Goal: Task Accomplishment & Management: Complete application form

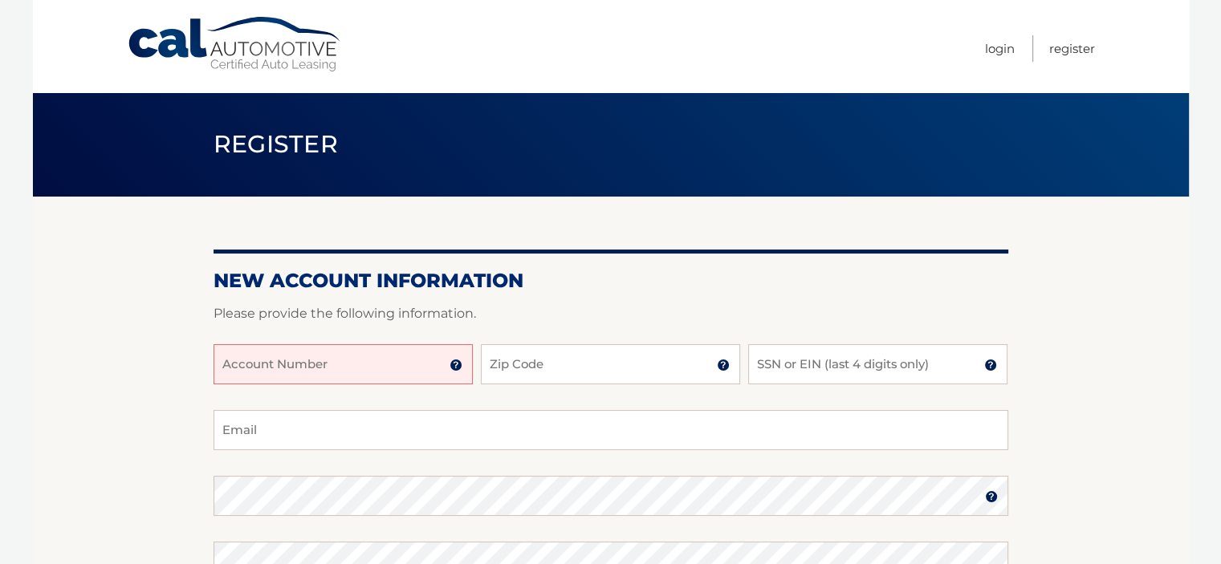
click at [257, 364] on input "Account Number" at bounding box center [343, 364] width 259 height 40
type input "44455998079"
click at [514, 368] on input "Zip Code" at bounding box center [610, 364] width 259 height 40
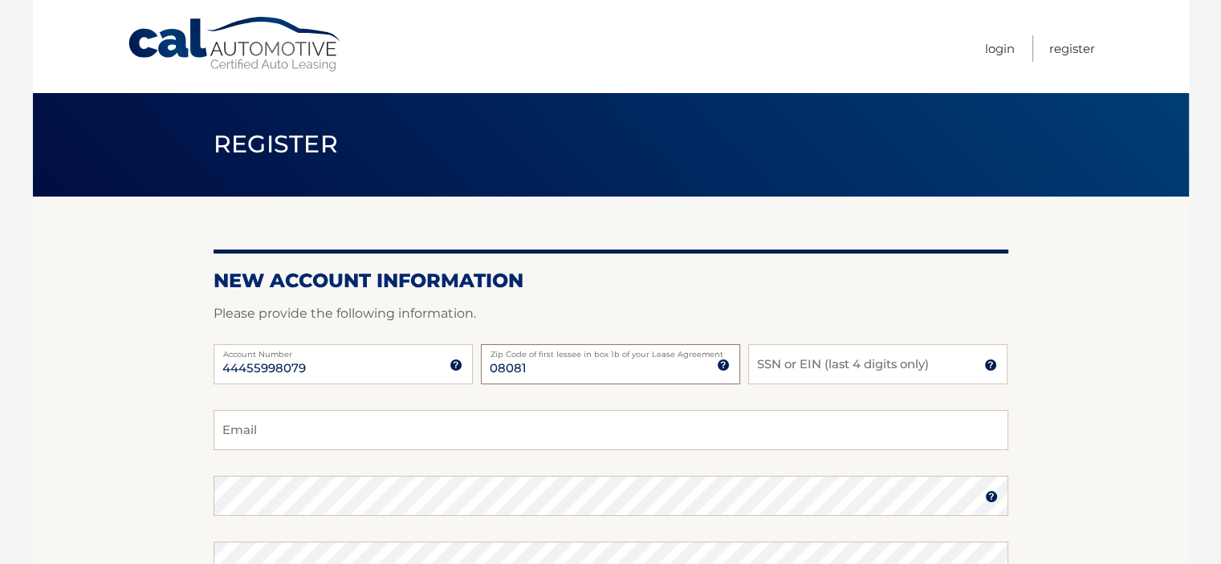
type input "08081"
click at [799, 362] on input "SSN or EIN (last 4 digits only)" at bounding box center [877, 364] width 259 height 40
type input "7643"
click at [276, 427] on input "Email" at bounding box center [611, 430] width 795 height 40
type input "michele.schatzman@gmail.com"
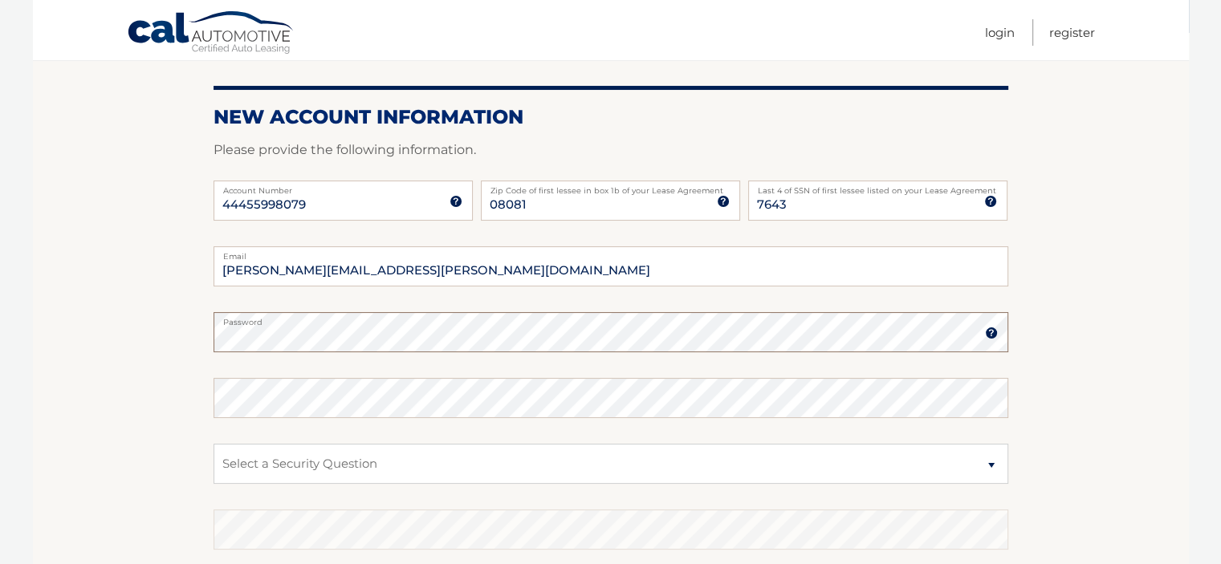
scroll to position [170, 0]
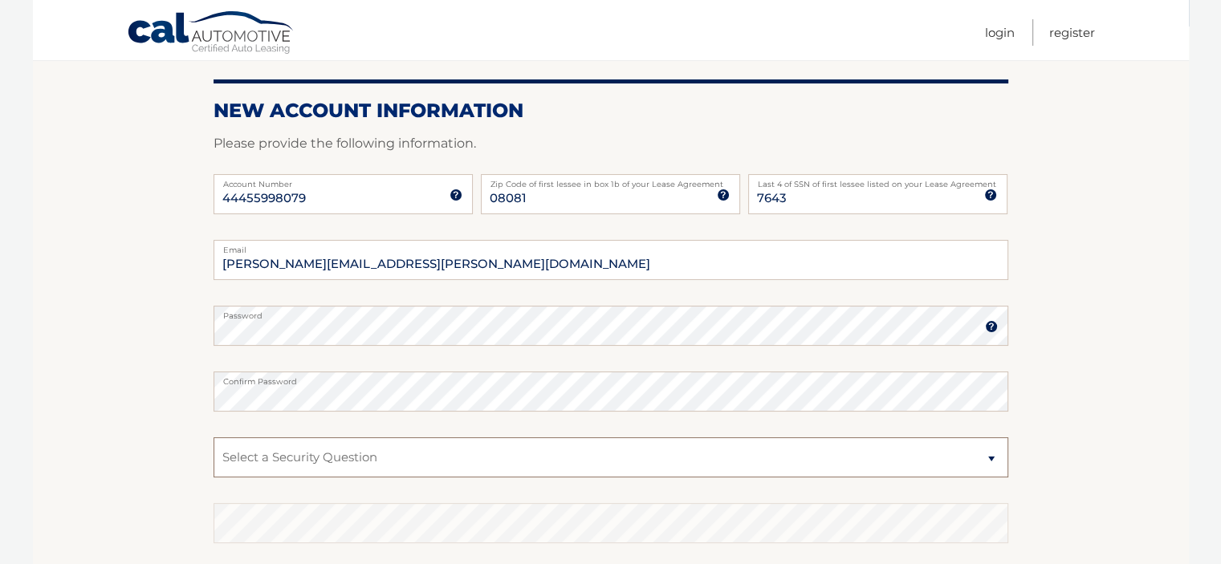
click at [991, 458] on select "Select a Security Question What was the name of your elementary school? What is…" at bounding box center [611, 457] width 795 height 40
select select "1"
click at [214, 437] on select "Select a Security Question What was the name of your elementary school? What is…" at bounding box center [611, 457] width 795 height 40
click at [286, 456] on select "Select a Security Question What was the name of your elementary school? What is…" at bounding box center [611, 457] width 795 height 40
click at [989, 458] on select "Select a Security Question What was the name of your elementary school? What is…" at bounding box center [611, 457] width 795 height 40
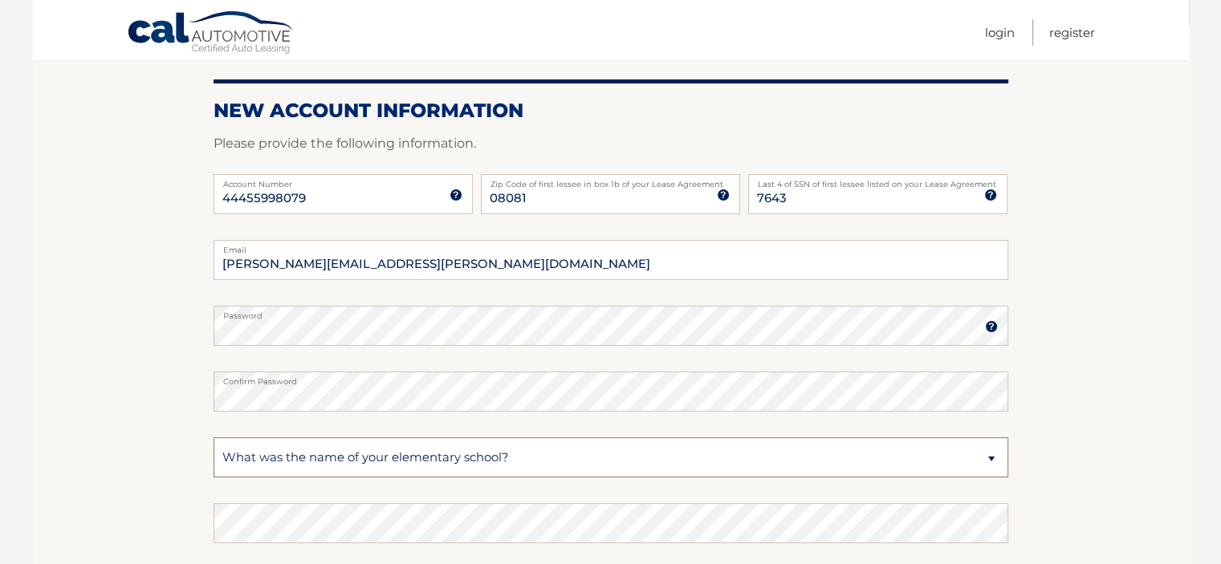
click at [345, 447] on select "Select a Security Question What was the name of your elementary school? What is…" at bounding box center [611, 457] width 795 height 40
click at [340, 450] on select "Select a Security Question What was the name of your elementary school? What is…" at bounding box center [611, 457] width 795 height 40
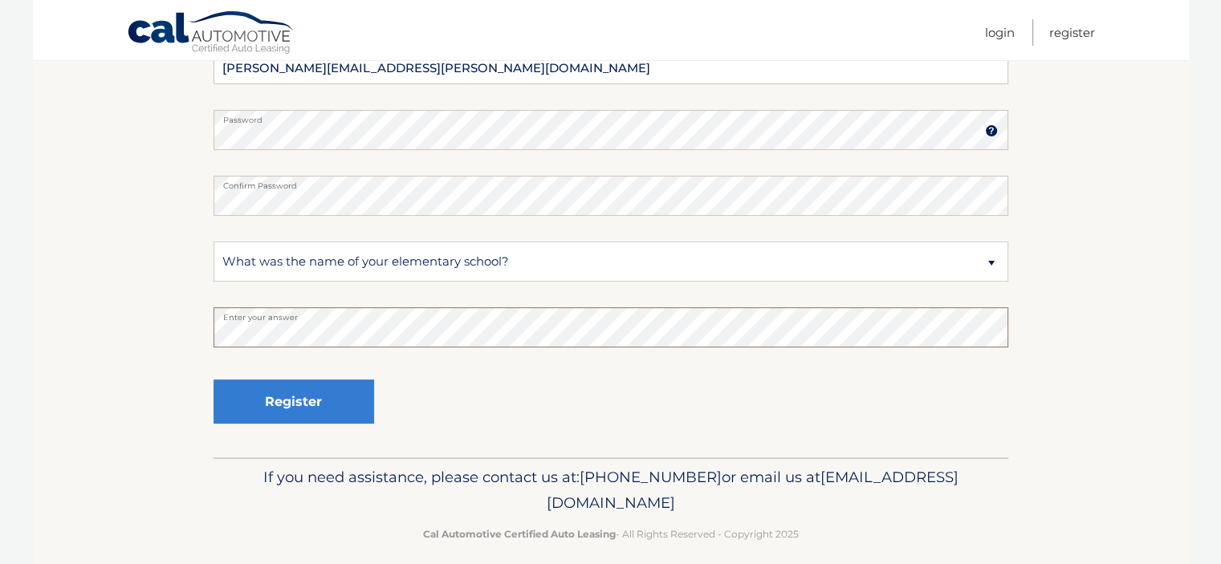
scroll to position [368, 0]
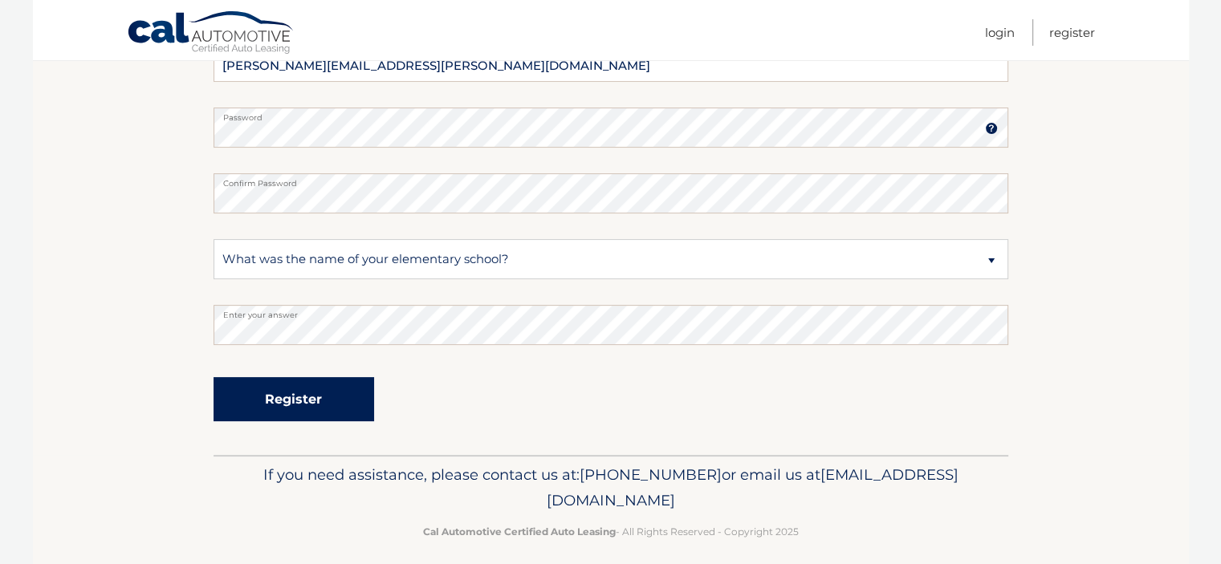
click at [265, 401] on button "Register" at bounding box center [294, 399] width 161 height 44
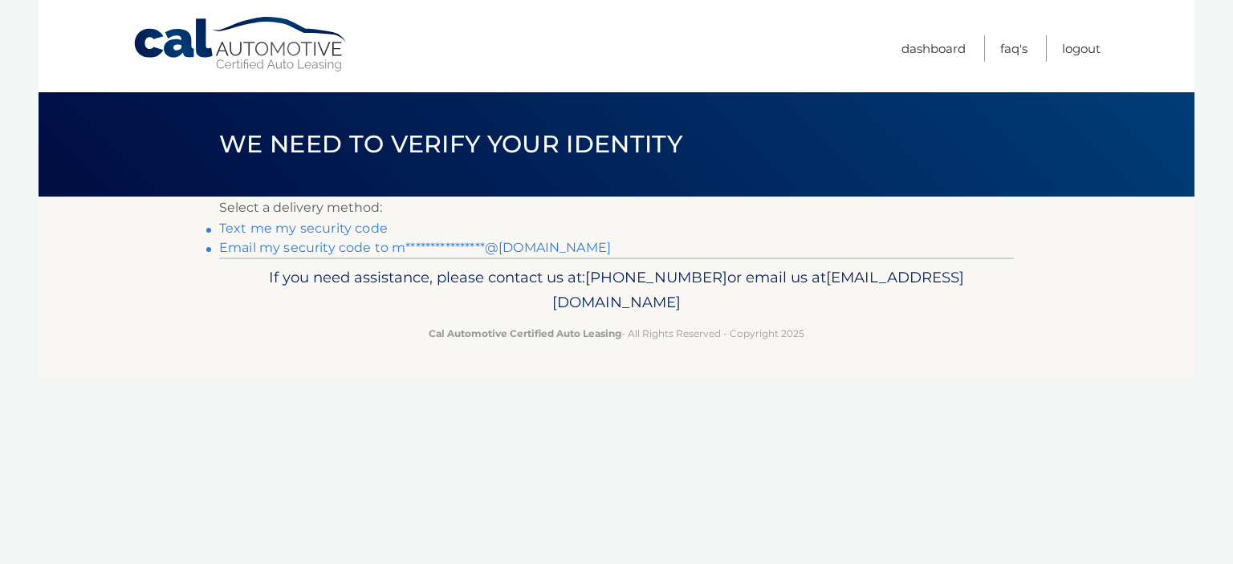
click at [262, 245] on link "**********" at bounding box center [415, 247] width 392 height 15
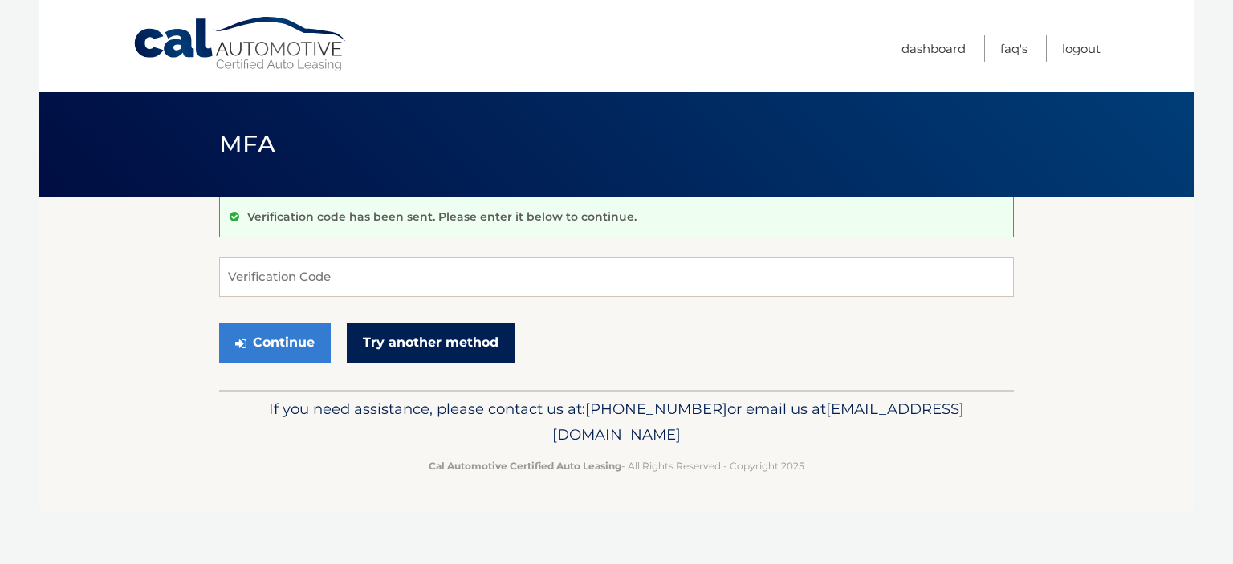
click at [417, 340] on link "Try another method" at bounding box center [431, 343] width 168 height 40
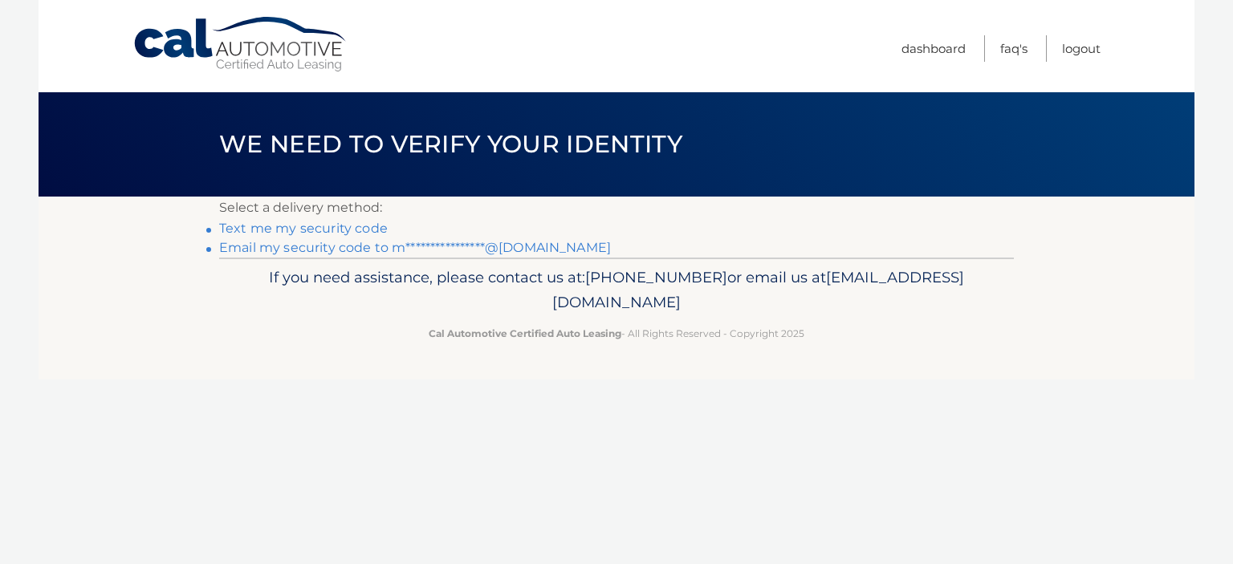
click at [296, 243] on link "**********" at bounding box center [415, 247] width 392 height 15
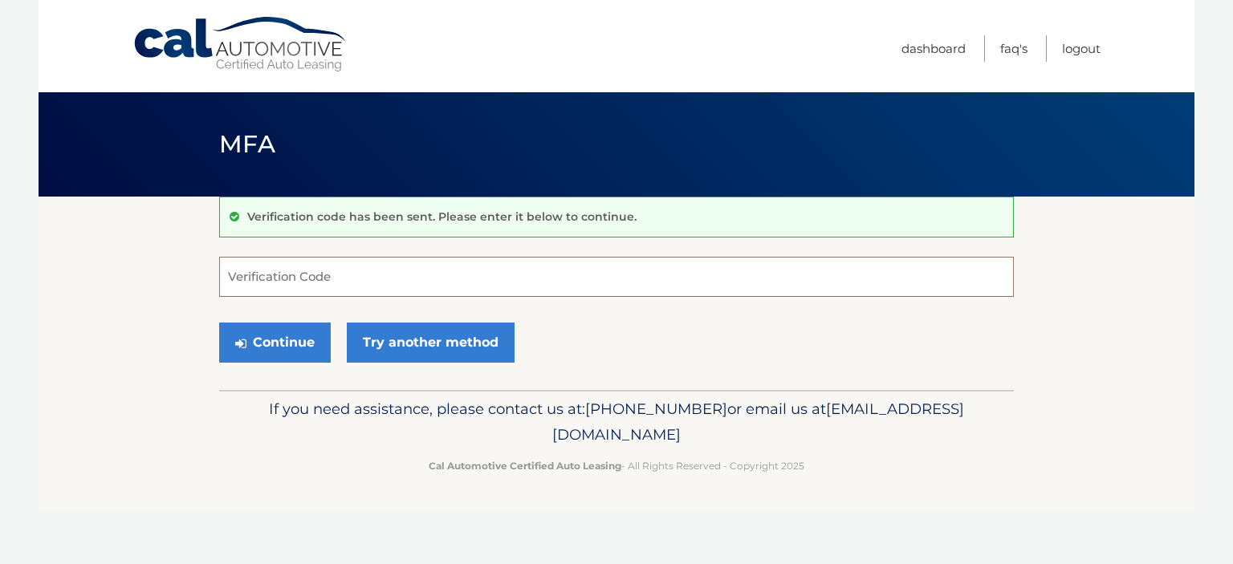
paste input "733601"
click at [274, 340] on button "Continue" at bounding box center [275, 343] width 112 height 40
click at [279, 282] on input "733601" at bounding box center [616, 277] width 795 height 40
type input "733601"
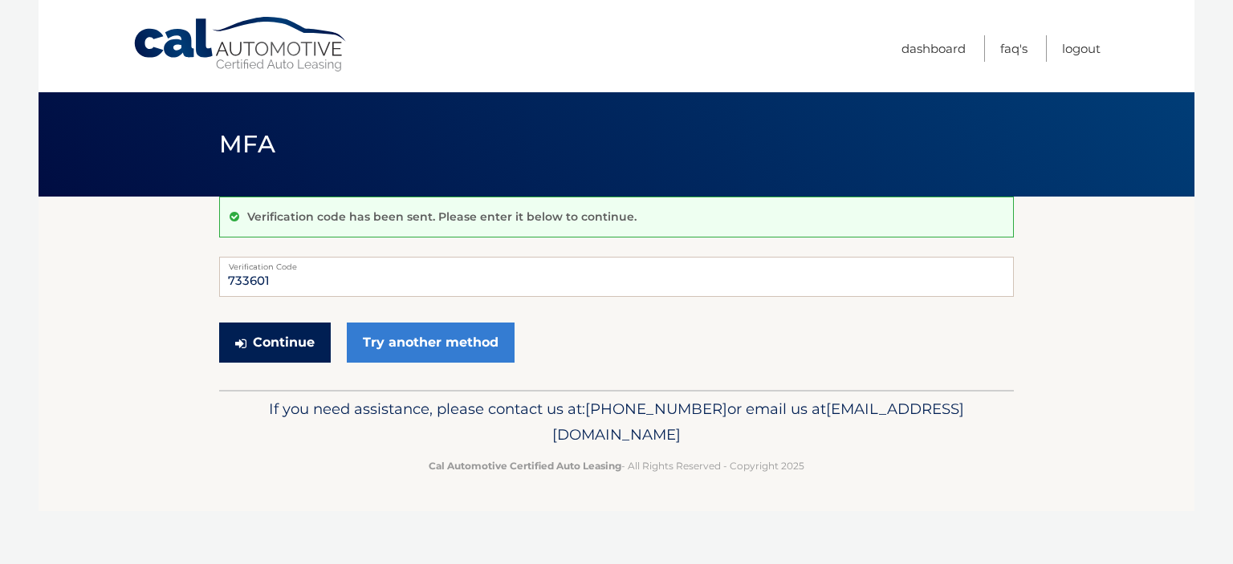
click at [268, 340] on button "Continue" at bounding box center [275, 343] width 112 height 40
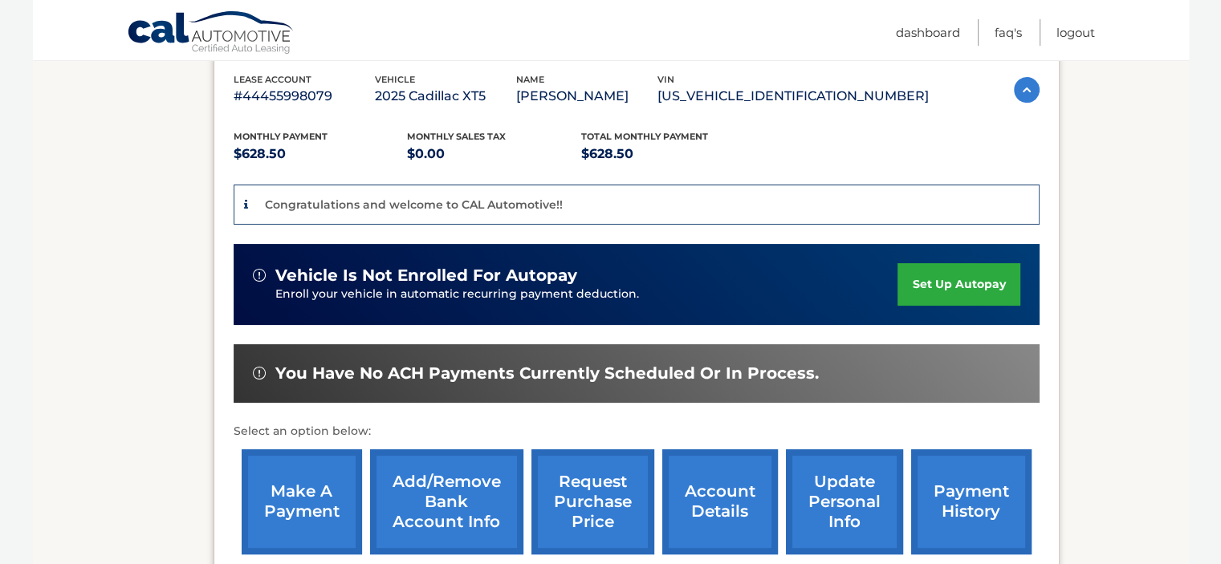
scroll to position [315, 0]
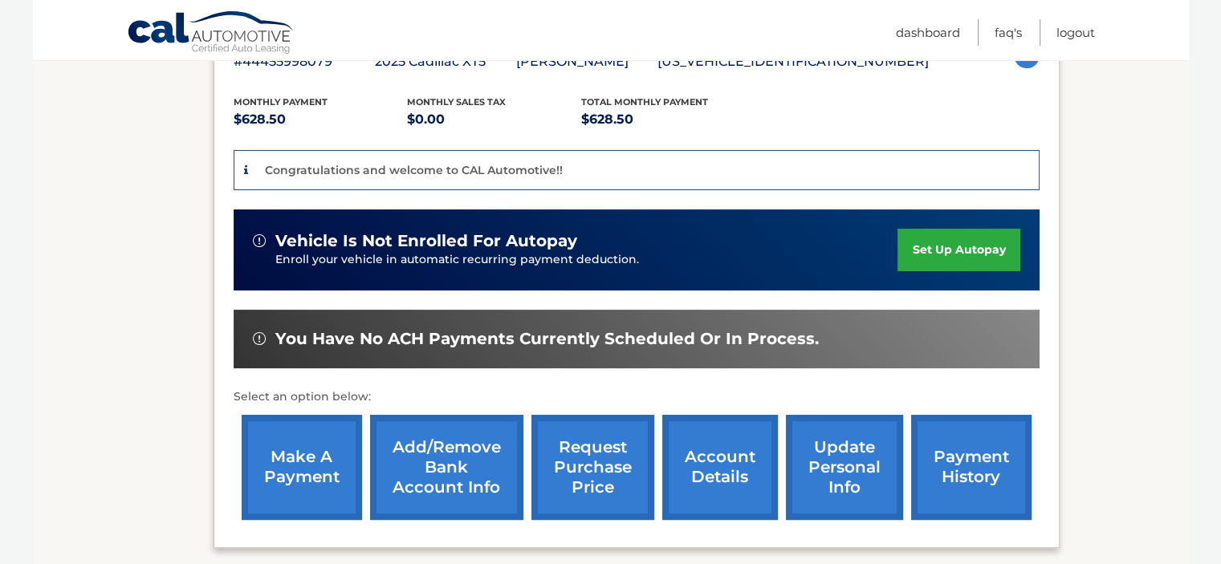
click at [958, 250] on link "set up autopay" at bounding box center [958, 250] width 122 height 43
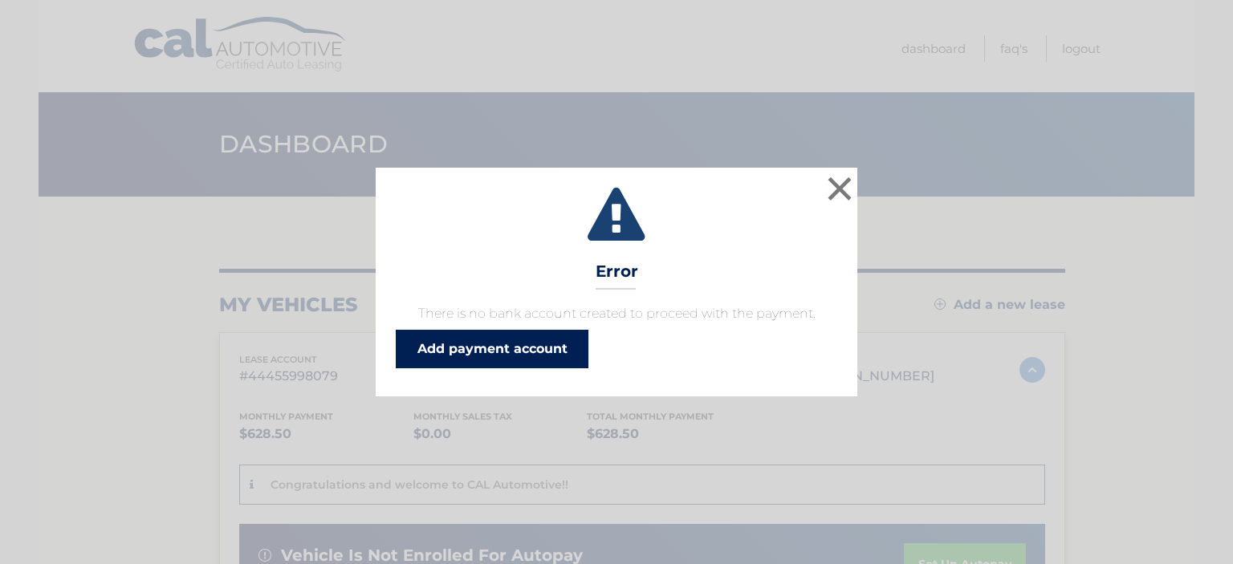
click at [501, 346] on link "Add payment account" at bounding box center [492, 349] width 193 height 39
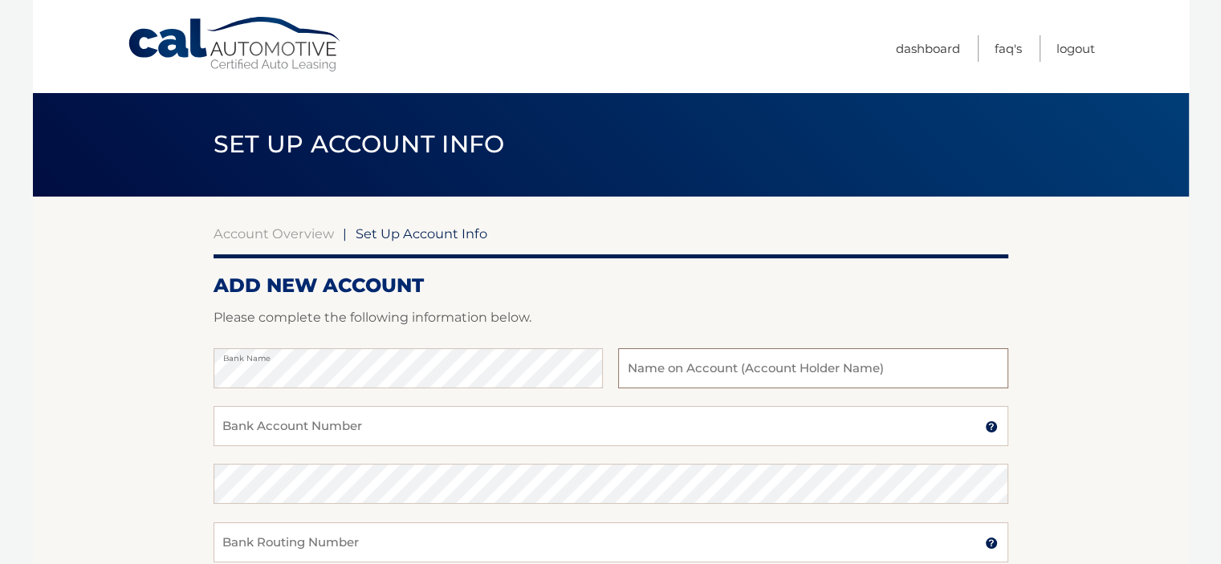
click at [663, 364] on input "text" at bounding box center [812, 368] width 389 height 40
type input "[PERSON_NAME] and [PERSON_NAME]"
click at [313, 418] on input "Bank Account Number" at bounding box center [611, 426] width 795 height 40
type input "4416409541"
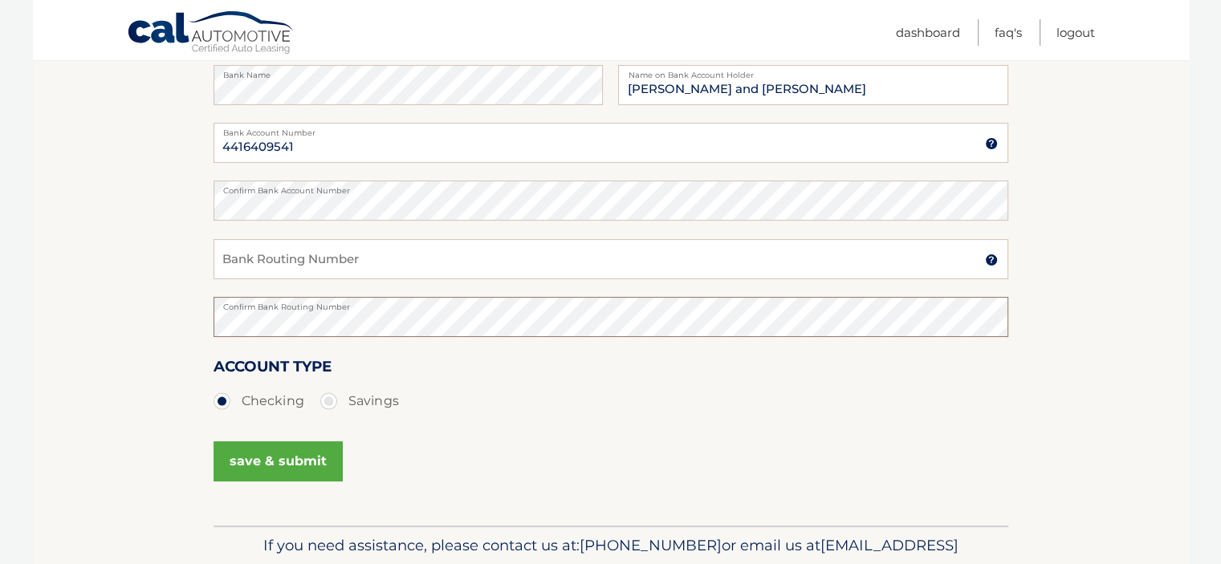
scroll to position [287, 0]
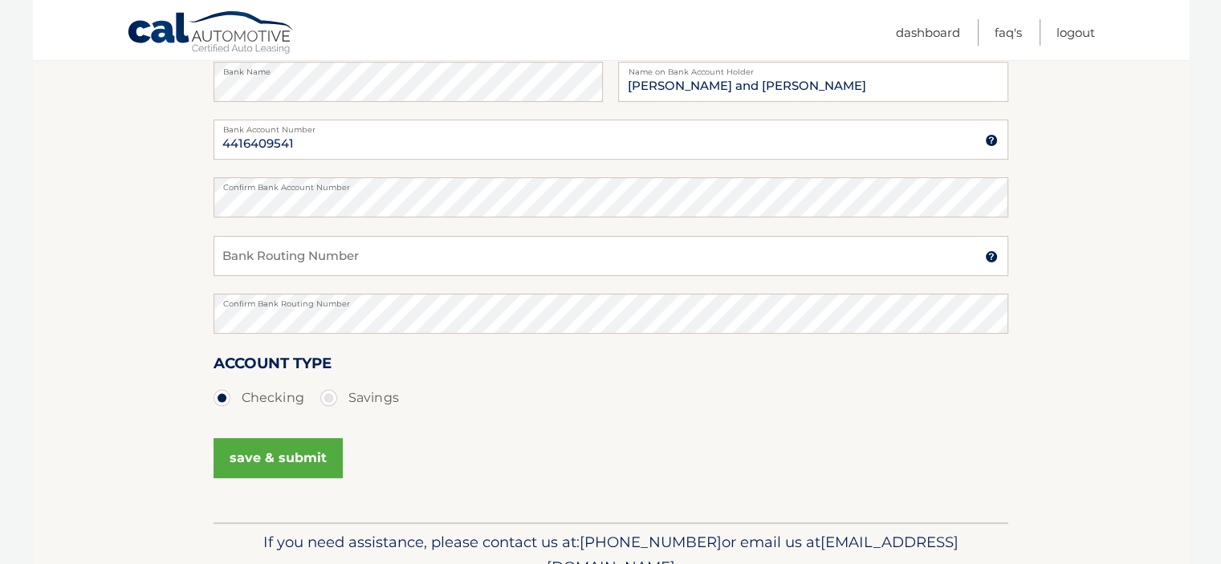
click at [258, 455] on button "save & submit" at bounding box center [278, 458] width 129 height 40
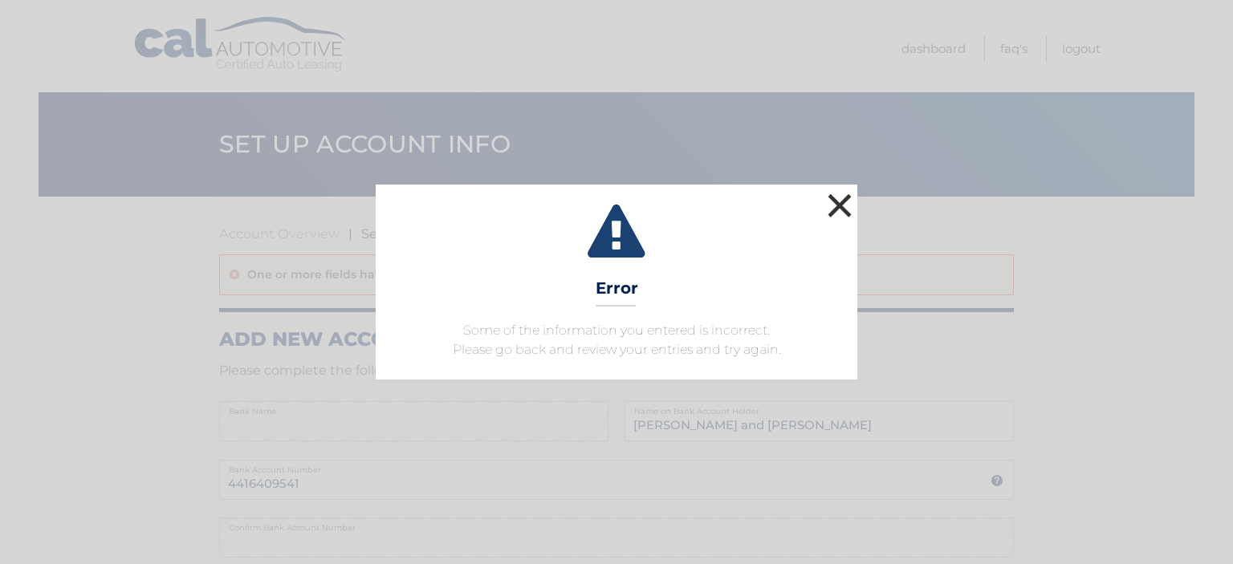
click at [840, 205] on button "×" at bounding box center [840, 205] width 32 height 32
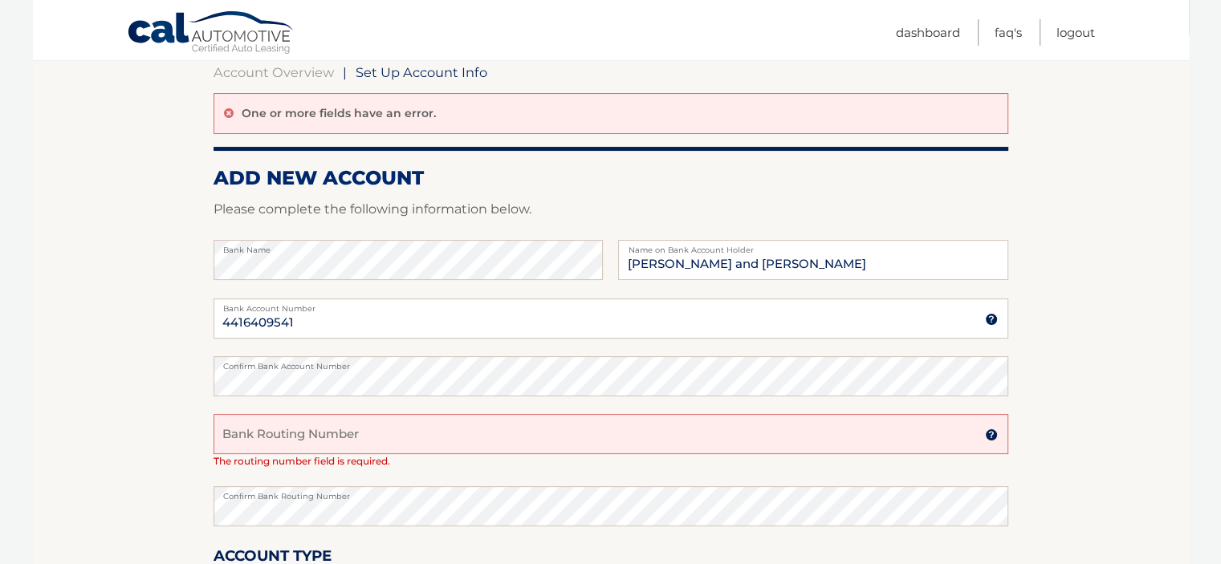
scroll to position [190, 0]
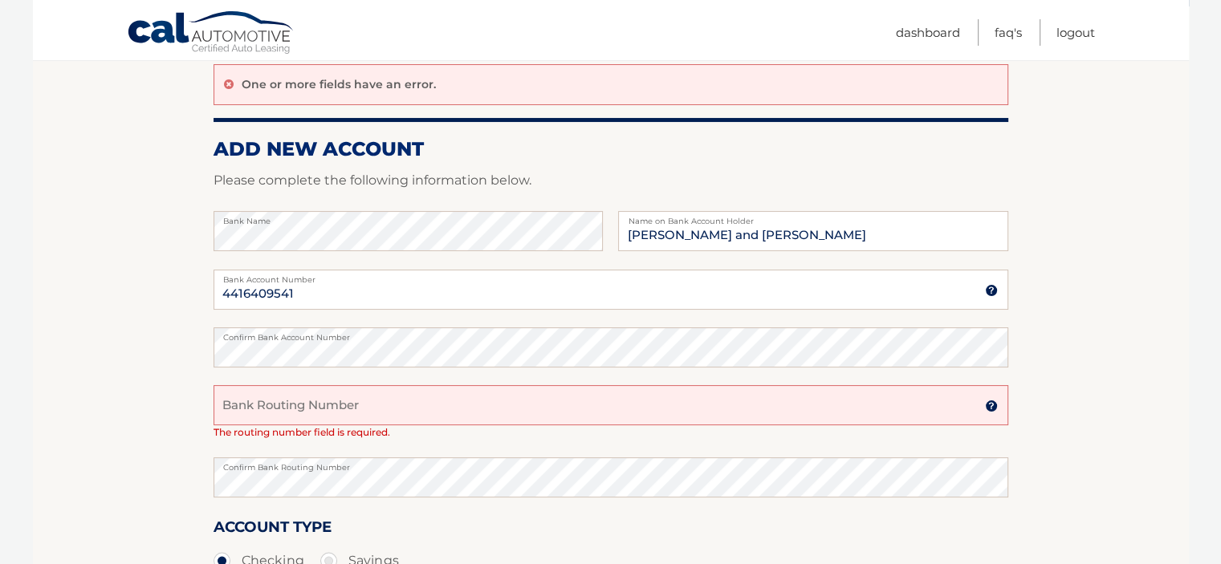
click at [229, 404] on input "Bank Routing Number" at bounding box center [611, 405] width 795 height 40
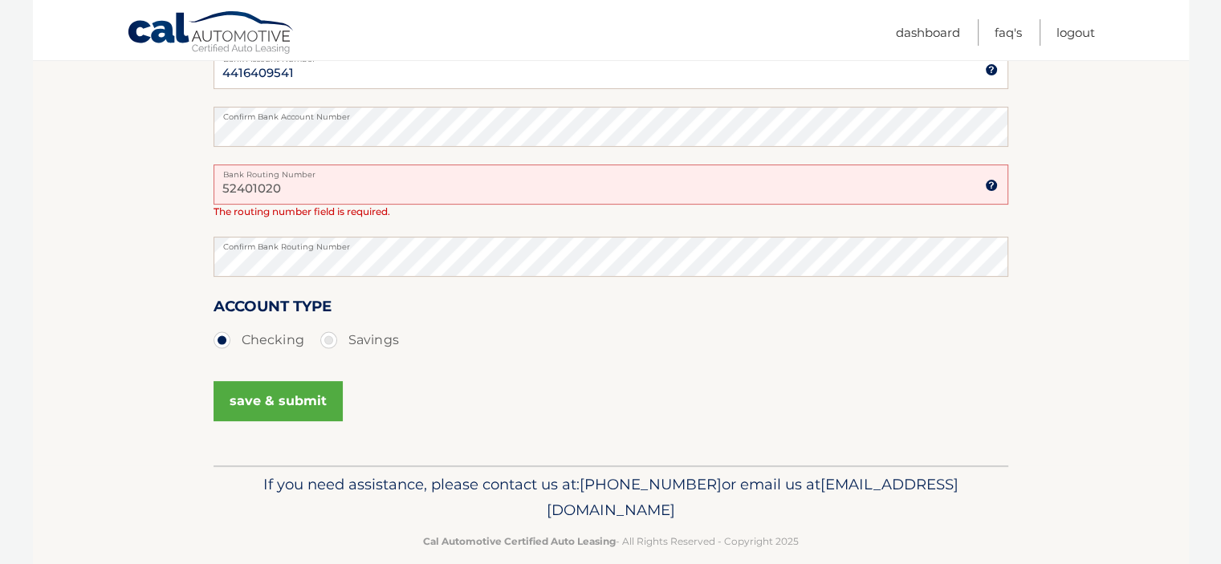
scroll to position [433, 0]
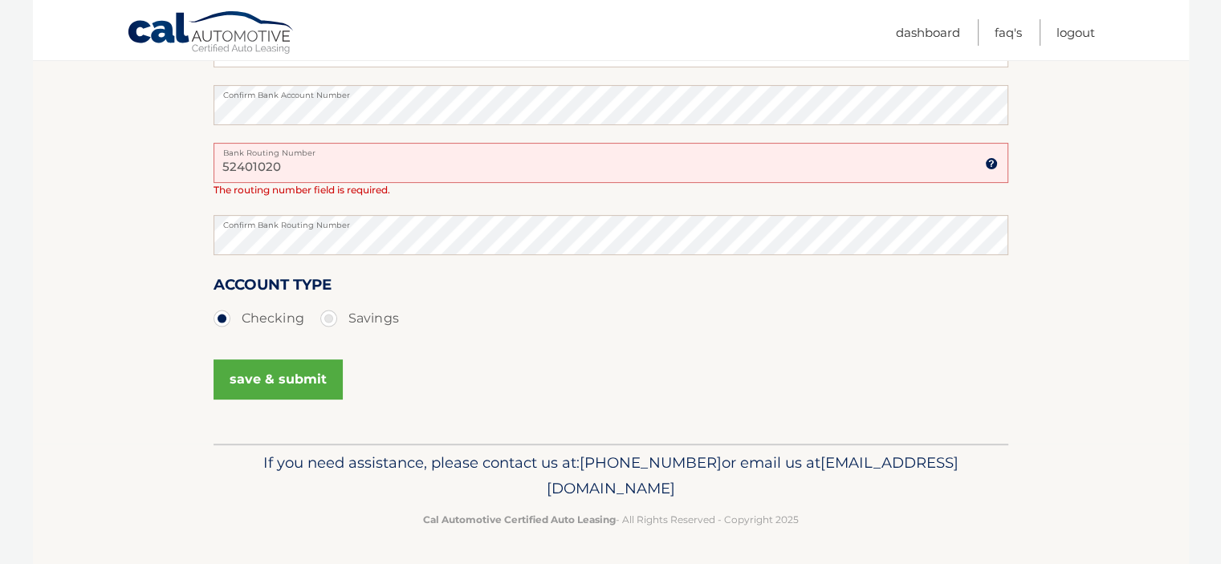
type input "52401020"
click at [283, 370] on button "save & submit" at bounding box center [278, 380] width 129 height 40
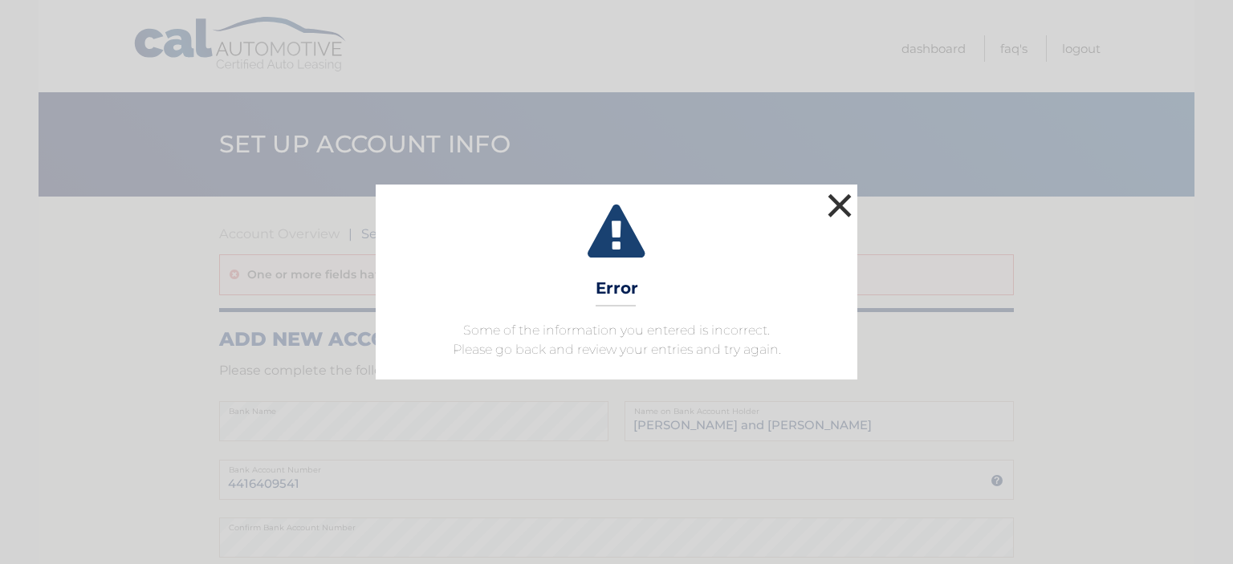
click at [845, 201] on button "×" at bounding box center [840, 205] width 32 height 32
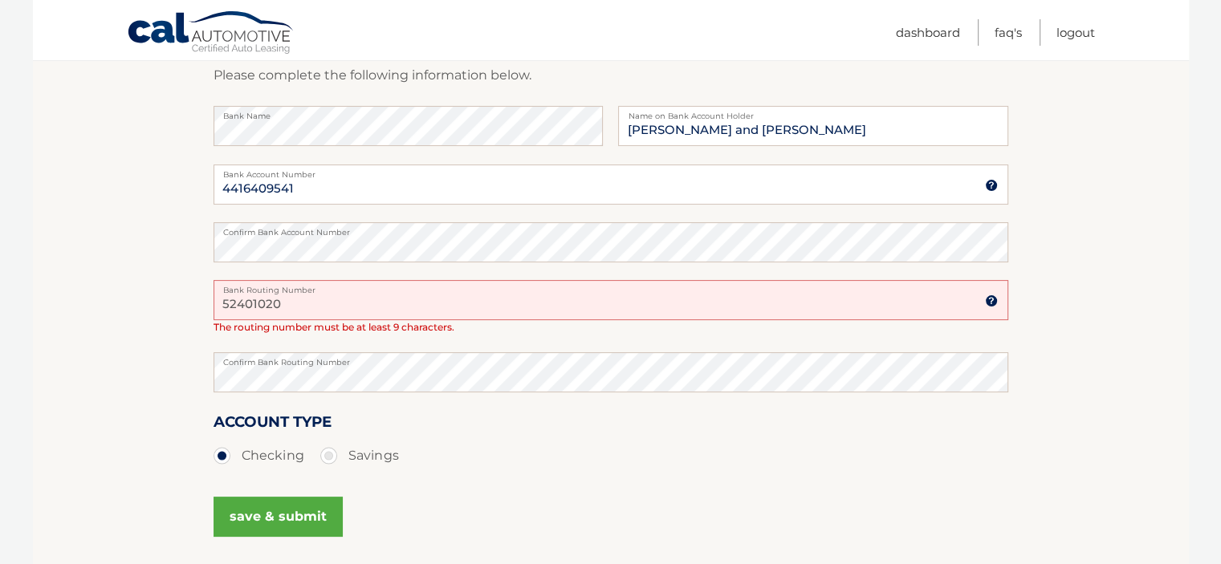
scroll to position [433, 0]
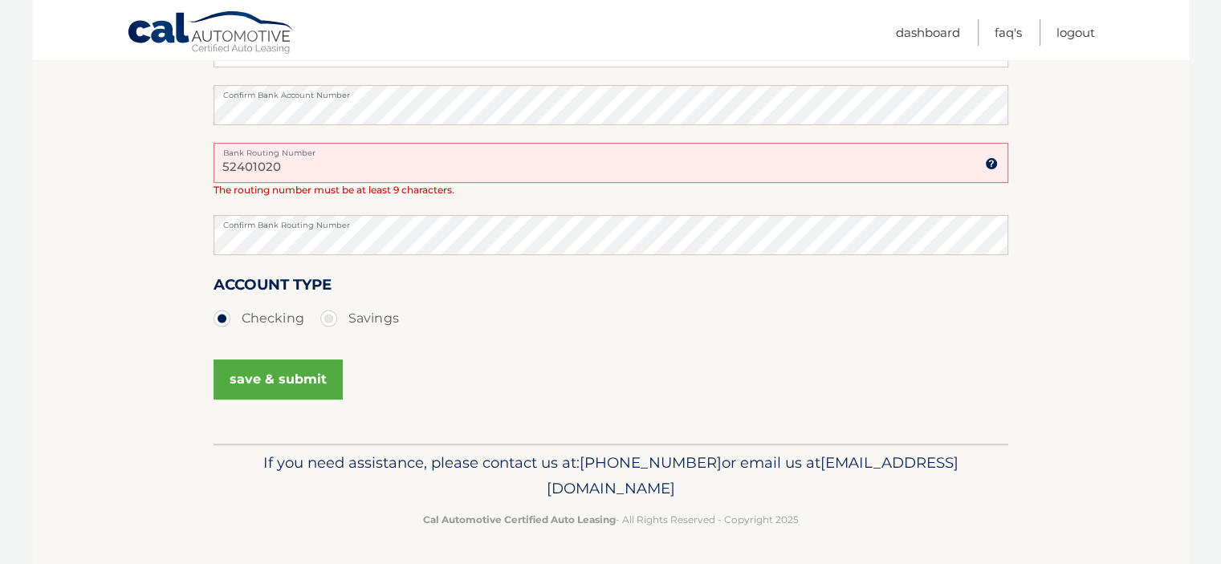
click at [257, 372] on button "save & submit" at bounding box center [278, 380] width 129 height 40
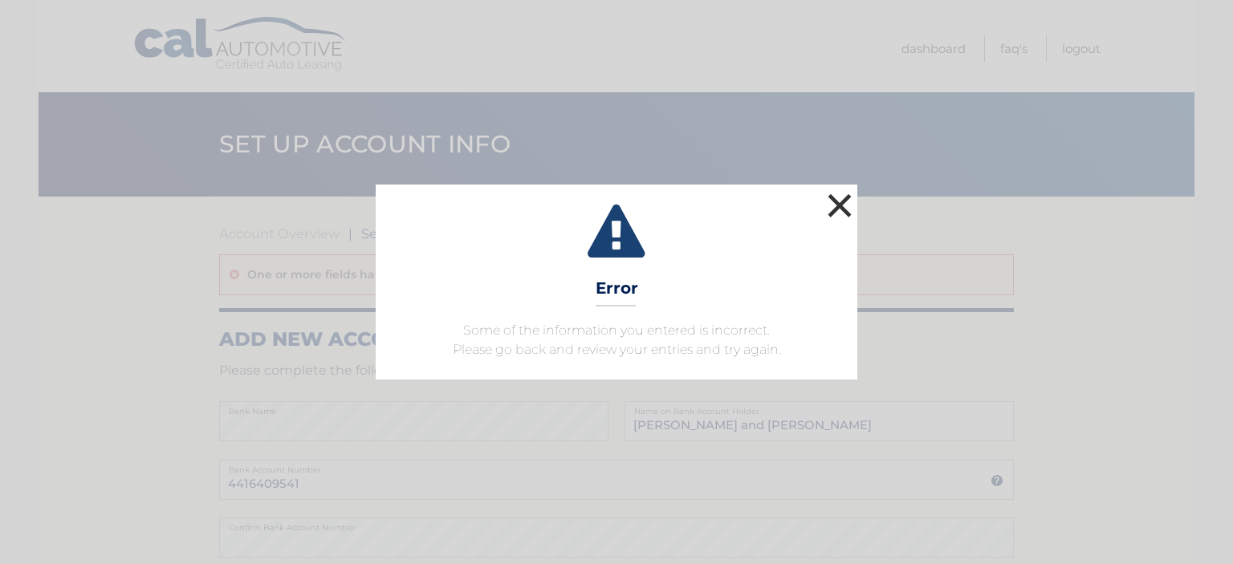
click at [844, 205] on button "×" at bounding box center [840, 205] width 32 height 32
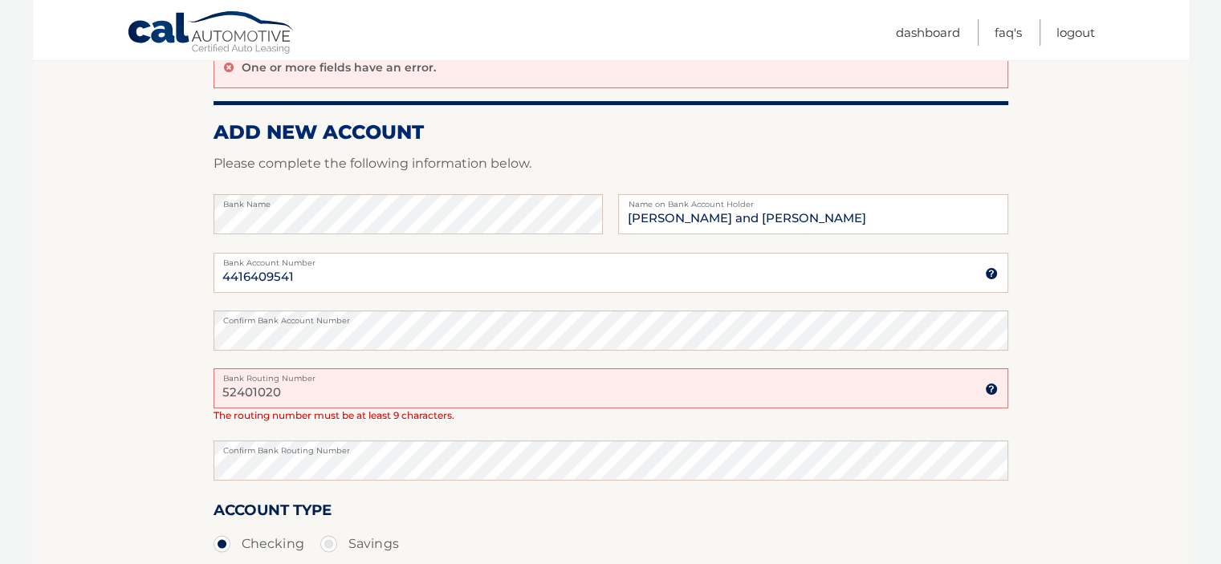
scroll to position [220, 0]
